Goal: Information Seeking & Learning: Learn about a topic

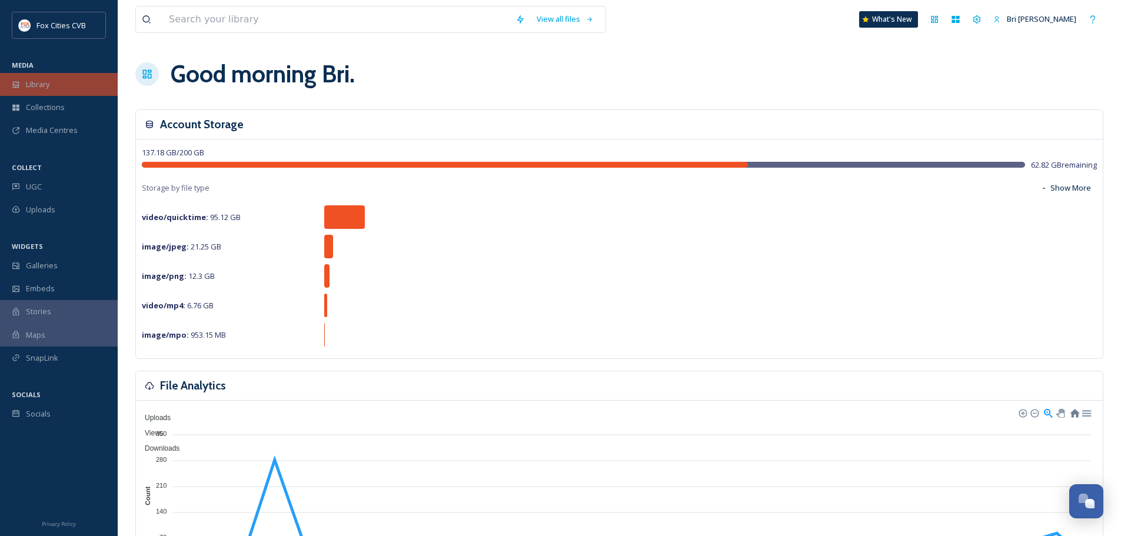
click at [56, 83] on div "Library" at bounding box center [59, 84] width 118 height 23
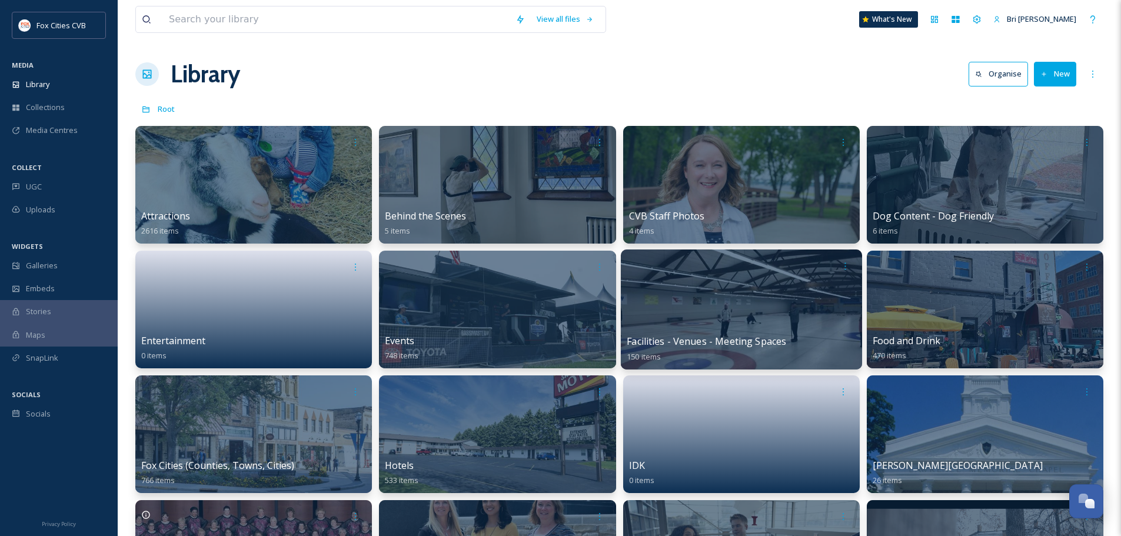
click at [700, 324] on div at bounding box center [740, 310] width 241 height 120
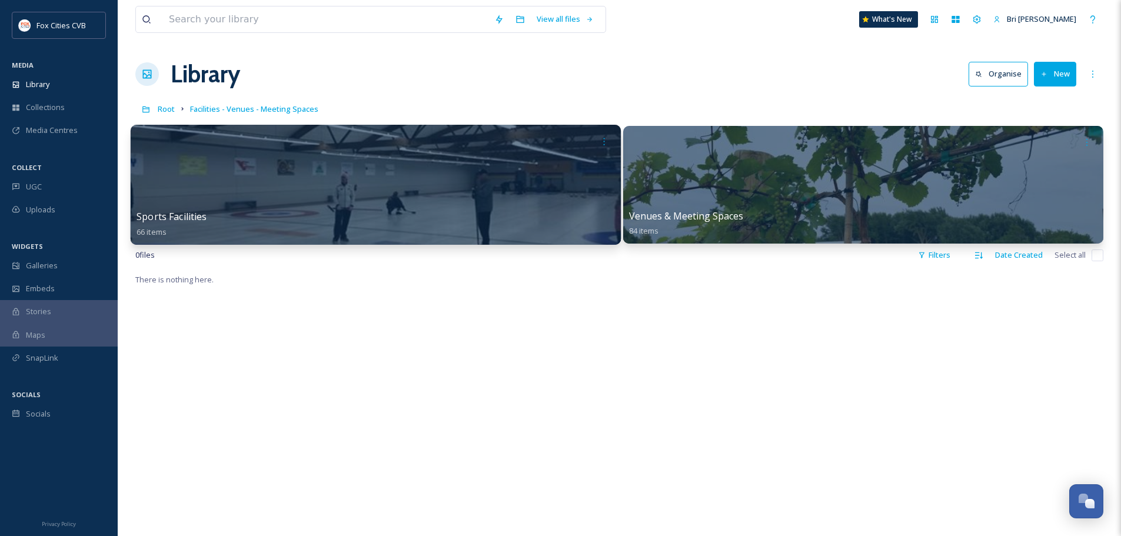
click at [380, 207] on div at bounding box center [376, 185] width 490 height 120
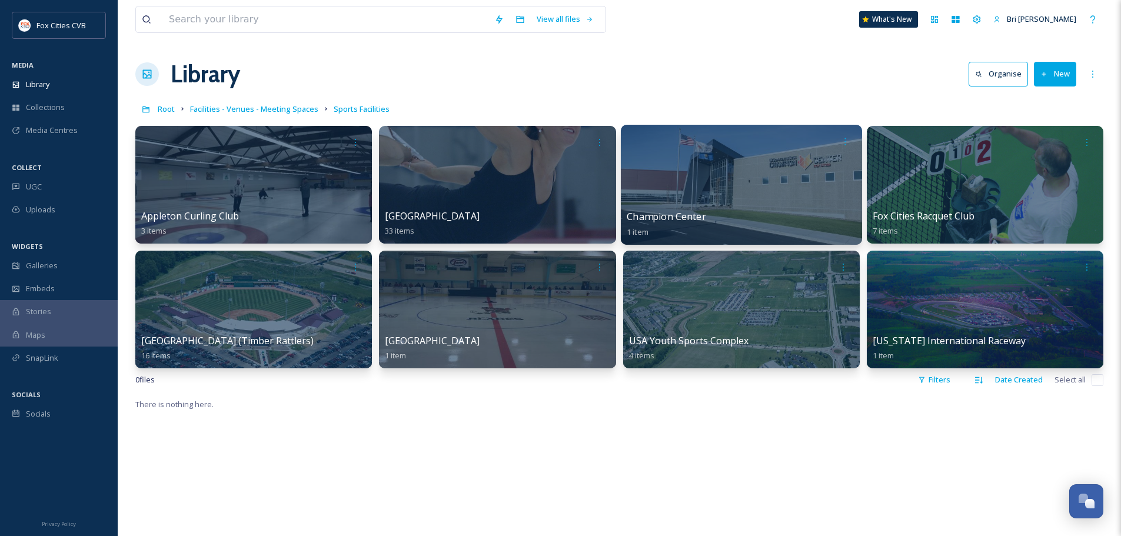
click at [790, 192] on div at bounding box center [740, 185] width 241 height 120
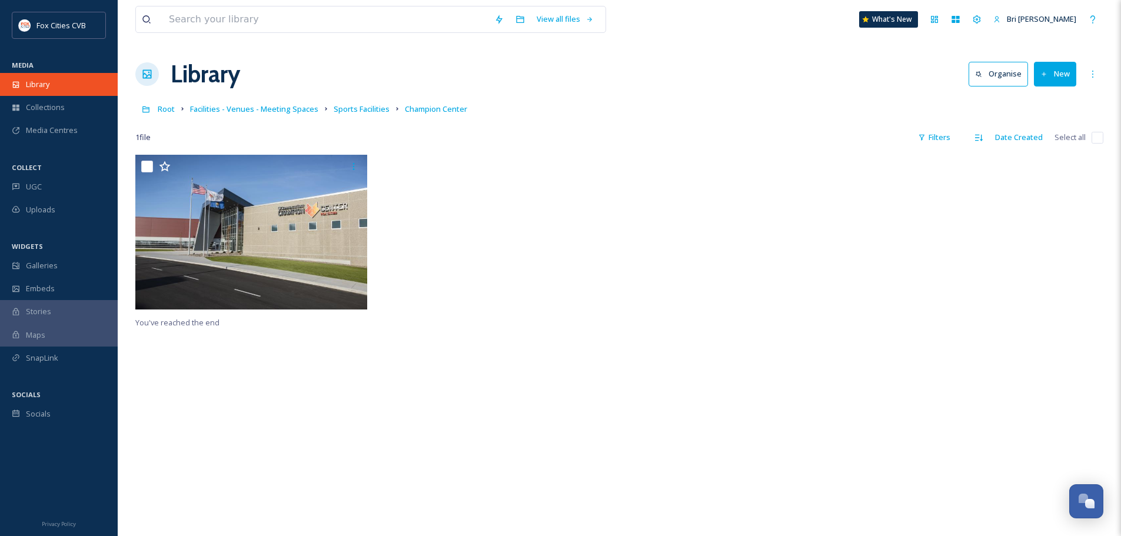
click at [64, 86] on div "Library" at bounding box center [59, 84] width 118 height 23
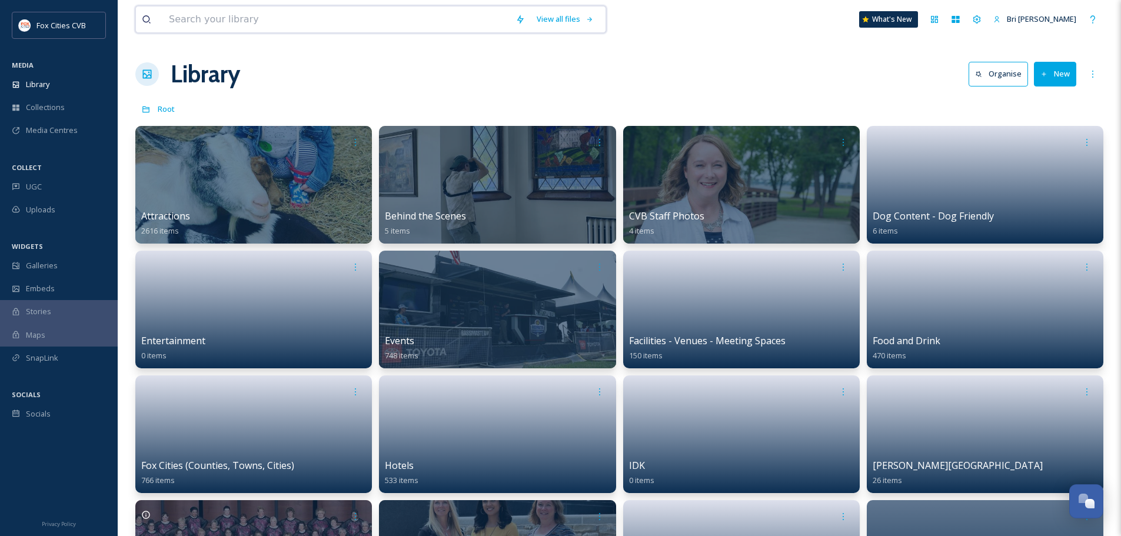
click at [196, 11] on input at bounding box center [336, 19] width 347 height 26
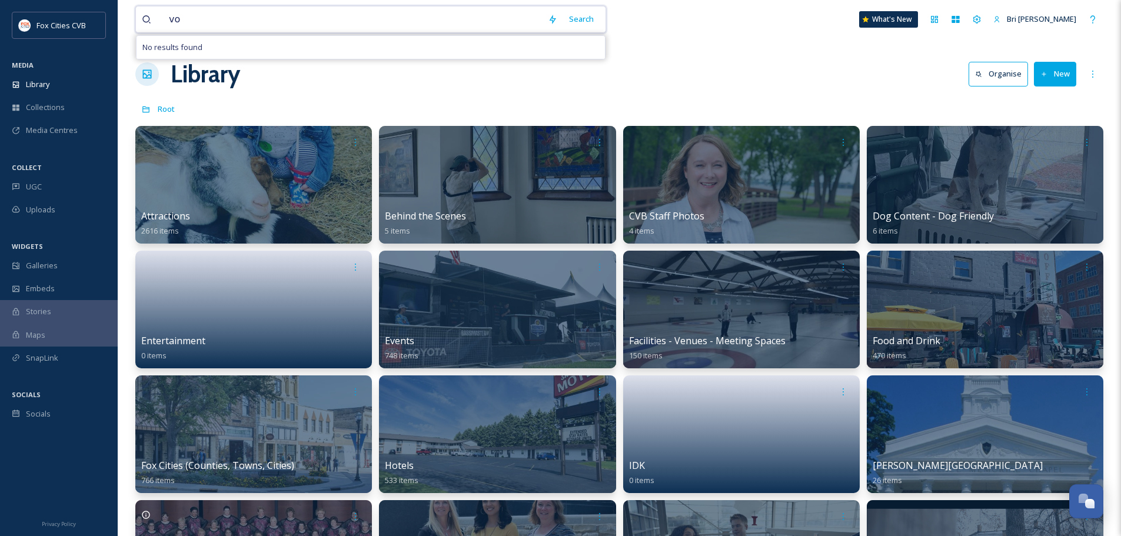
type input "v"
type input "b"
type input "c"
click at [809, 78] on div "Library Organise New" at bounding box center [619, 73] width 968 height 35
click at [214, 27] on input at bounding box center [336, 19] width 347 height 26
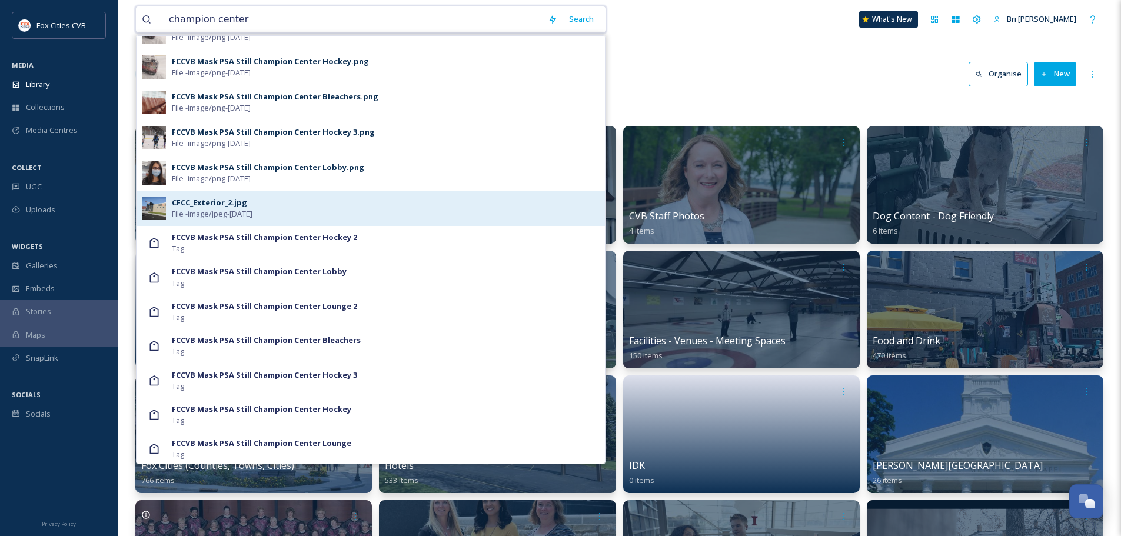
scroll to position [131, 0]
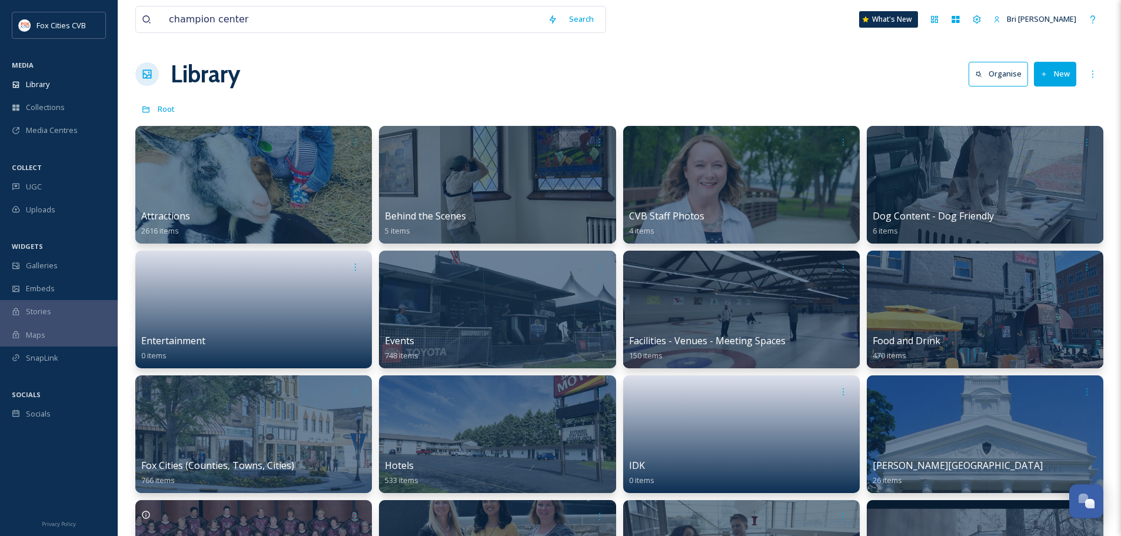
click at [750, 65] on div "Library Organise New" at bounding box center [619, 73] width 968 height 35
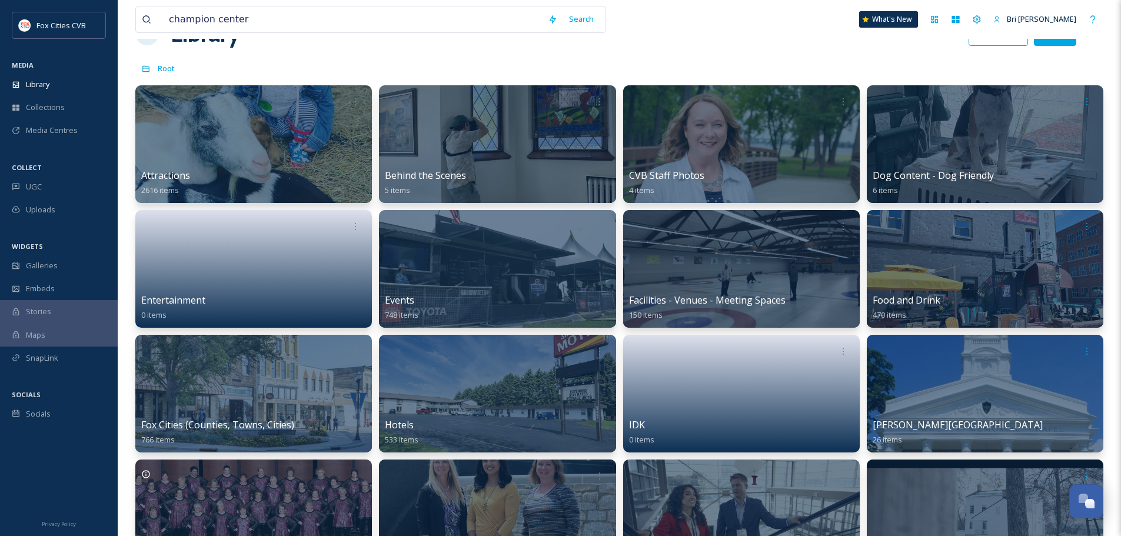
scroll to position [0, 0]
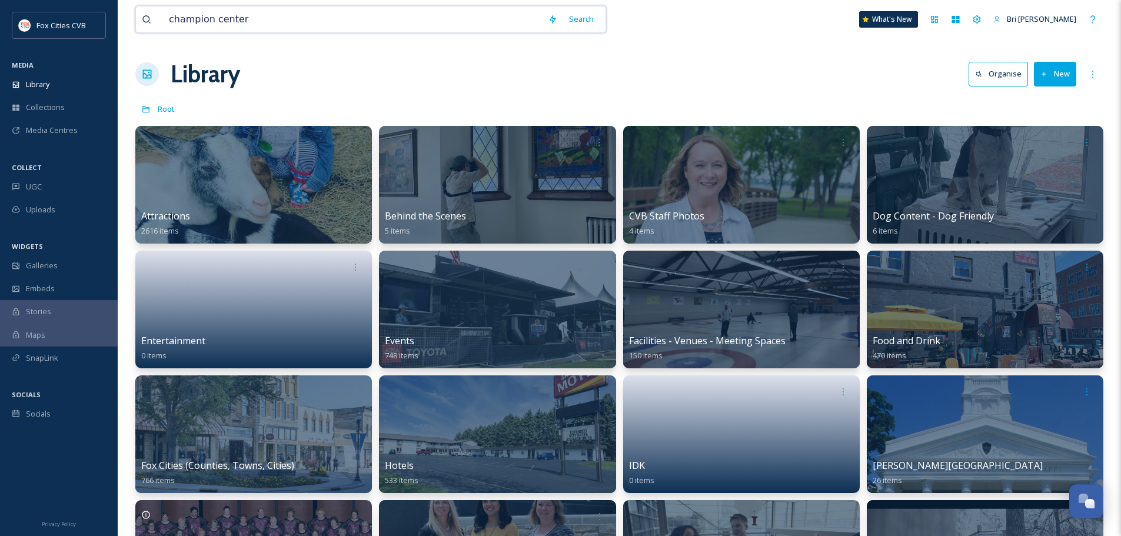
click at [303, 18] on input "champion center" at bounding box center [352, 19] width 379 height 26
type input "s"
click at [60, 76] on div "Library" at bounding box center [59, 84] width 118 height 23
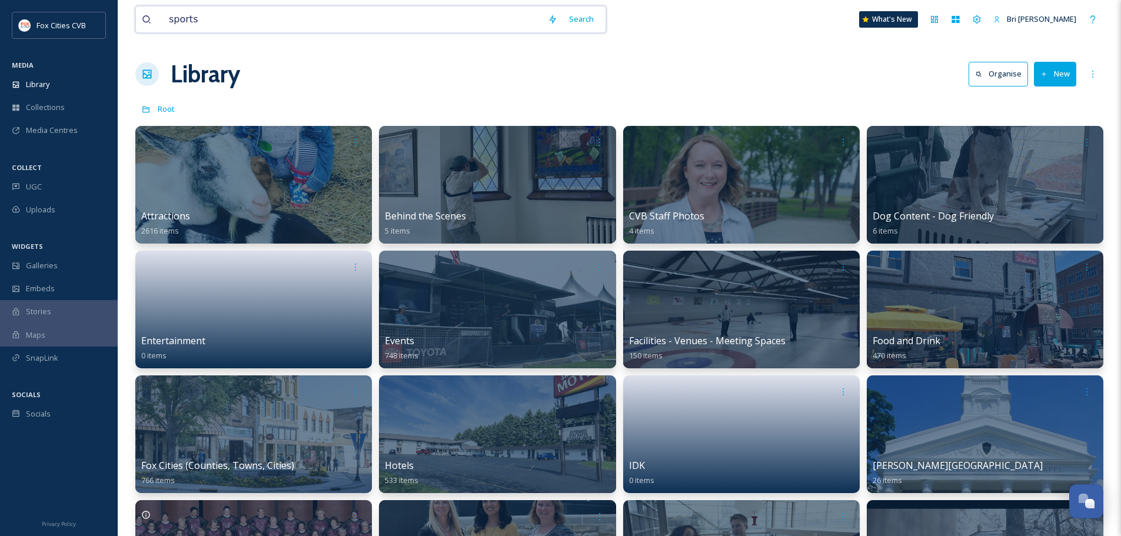
click at [221, 19] on input "sports" at bounding box center [352, 19] width 379 height 26
type input "s"
type input "sports"
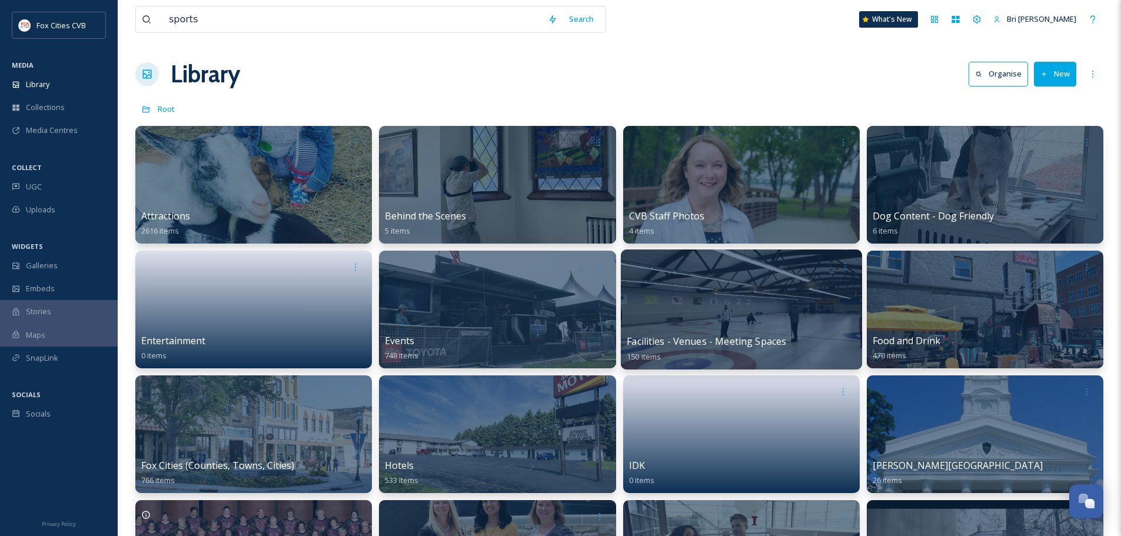
click at [677, 310] on div at bounding box center [740, 310] width 241 height 120
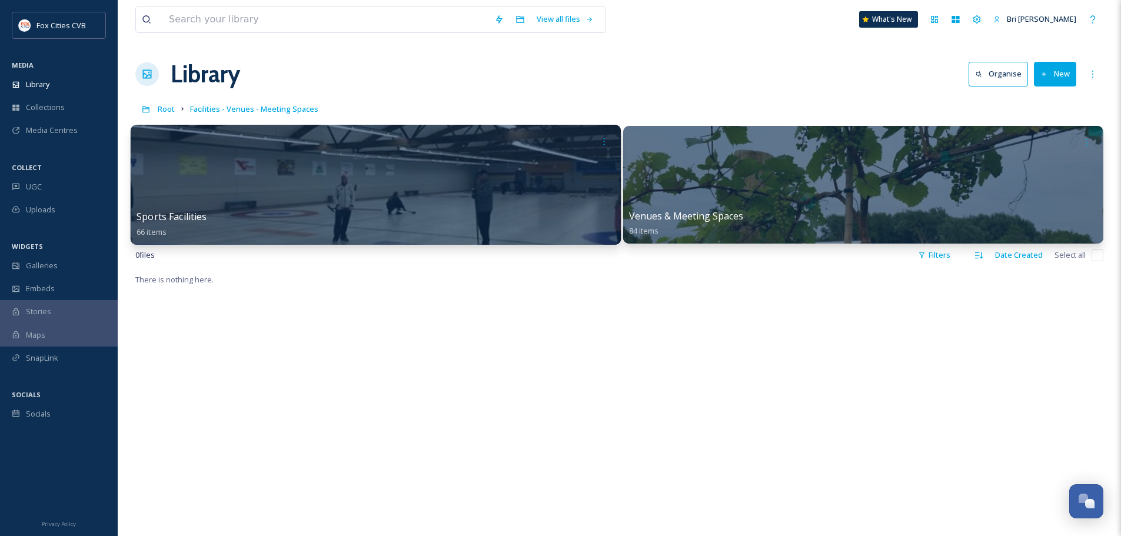
click at [444, 172] on div at bounding box center [376, 185] width 490 height 120
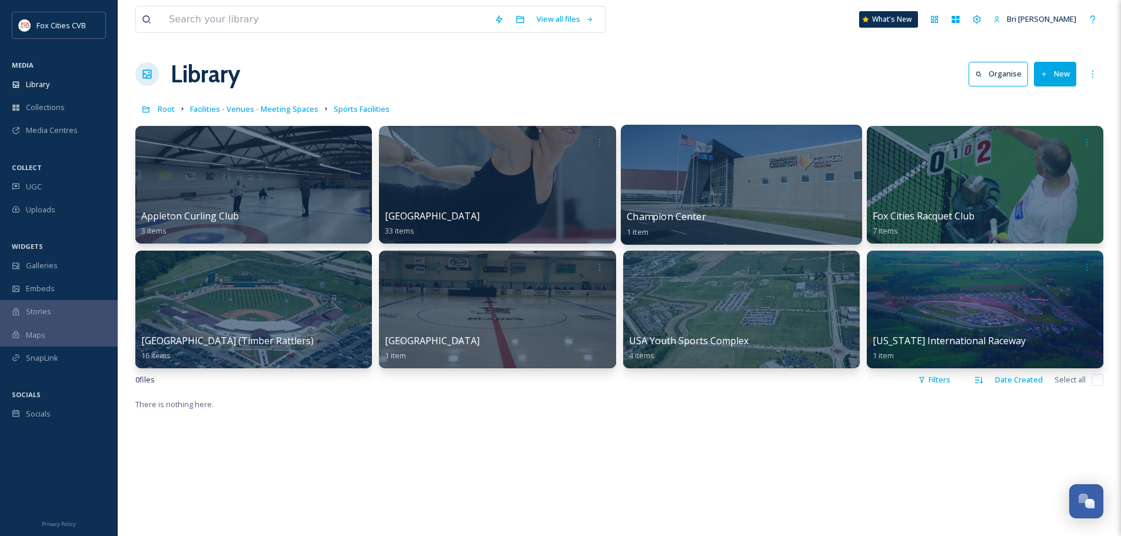
click at [684, 193] on div at bounding box center [740, 185] width 241 height 120
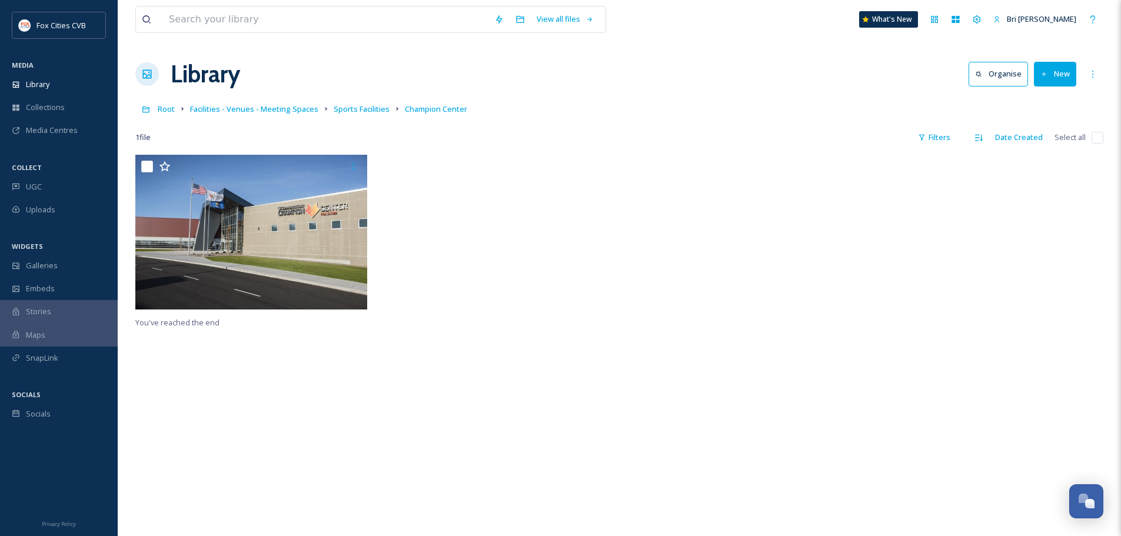
click at [632, 270] on div at bounding box center [742, 235] width 238 height 161
click at [47, 181] on div "UGC" at bounding box center [59, 186] width 118 height 23
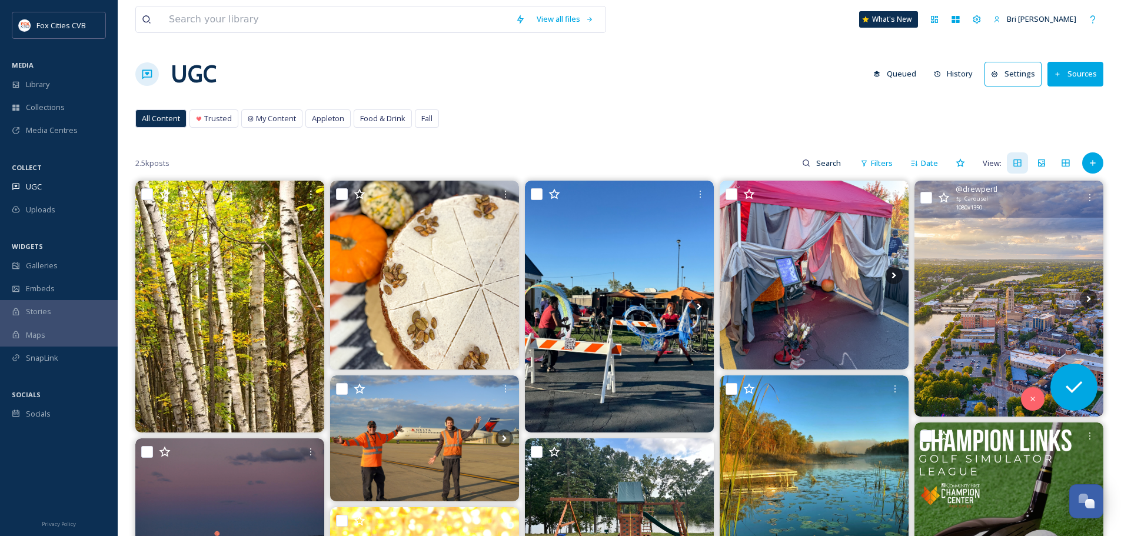
click at [1016, 303] on img at bounding box center [1009, 299] width 189 height 236
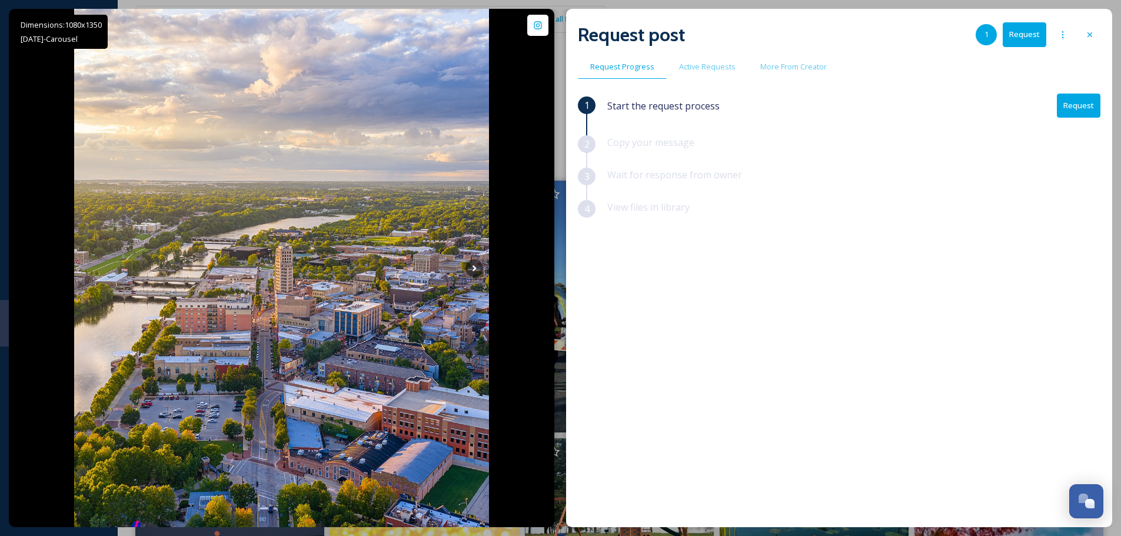
click at [1089, 36] on icon at bounding box center [1089, 34] width 9 height 9
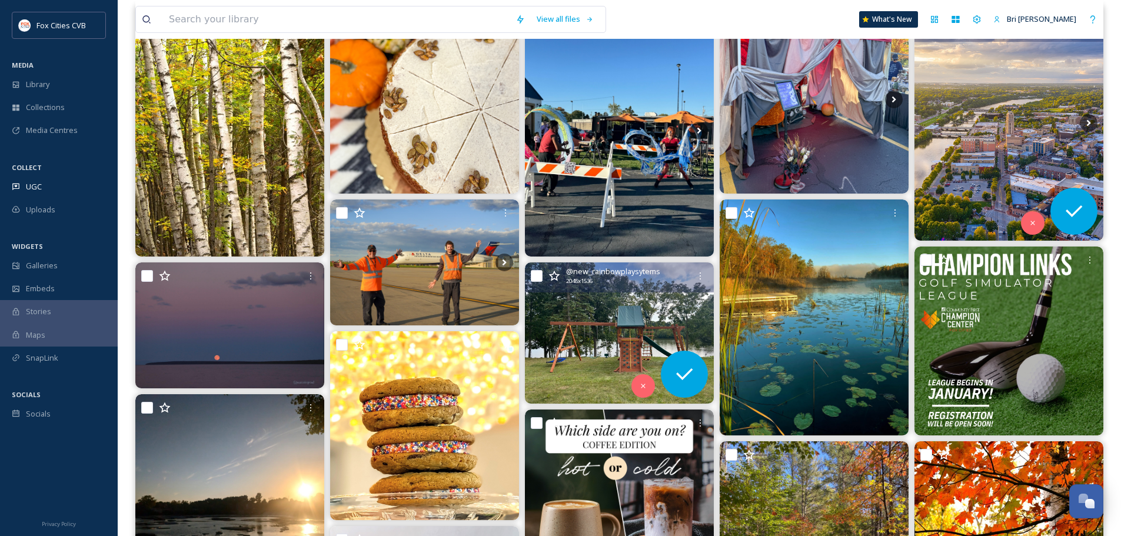
scroll to position [118, 0]
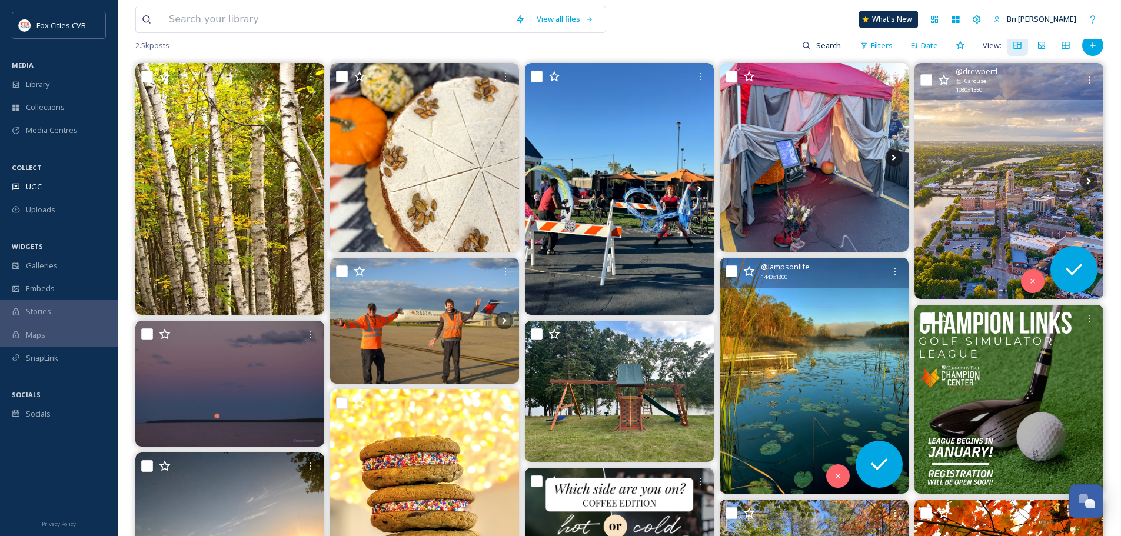
click at [854, 337] on img at bounding box center [814, 376] width 189 height 236
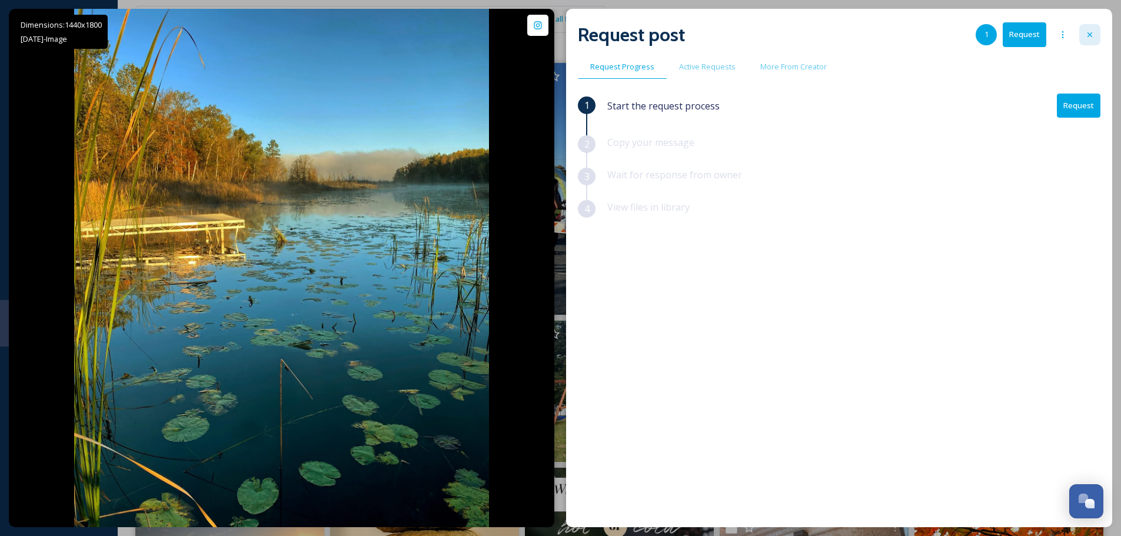
click at [1088, 33] on icon at bounding box center [1089, 34] width 9 height 9
